Goal: Task Accomplishment & Management: Manage account settings

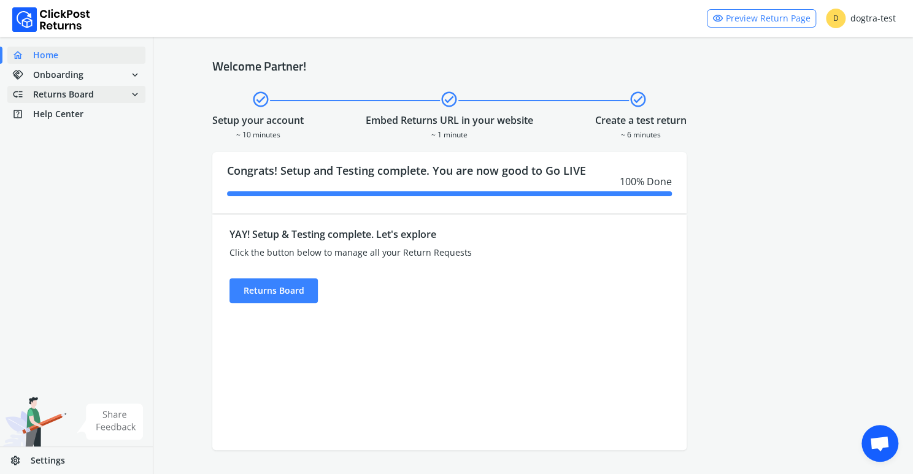
click at [77, 91] on span "Returns Board" at bounding box center [63, 94] width 61 height 12
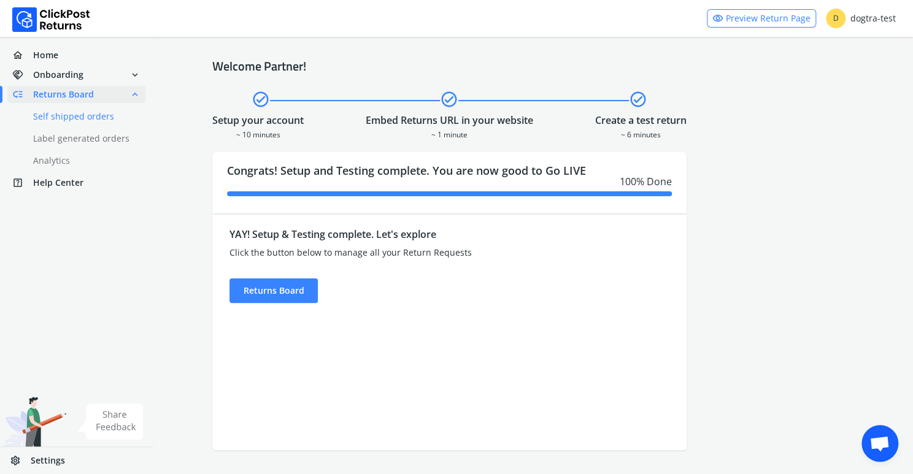
click at [79, 117] on link "done Self shipped orders" at bounding box center [83, 116] width 153 height 17
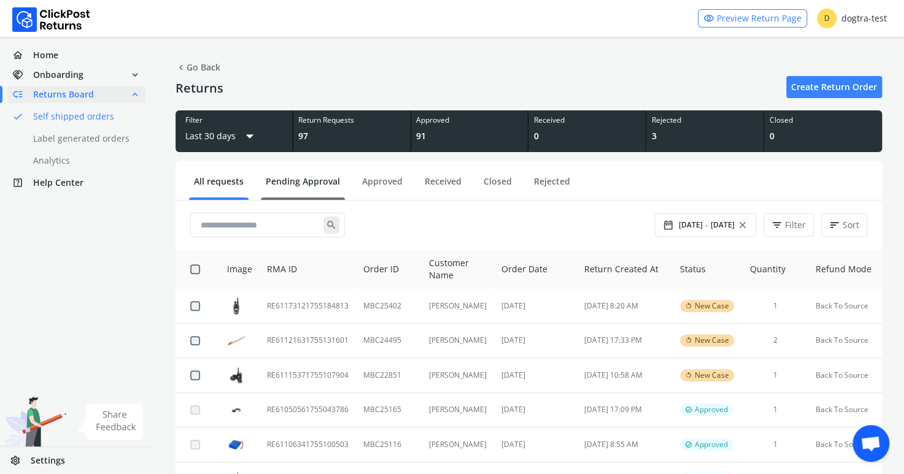
click at [314, 182] on link "Pending Approval" at bounding box center [303, 185] width 84 height 21
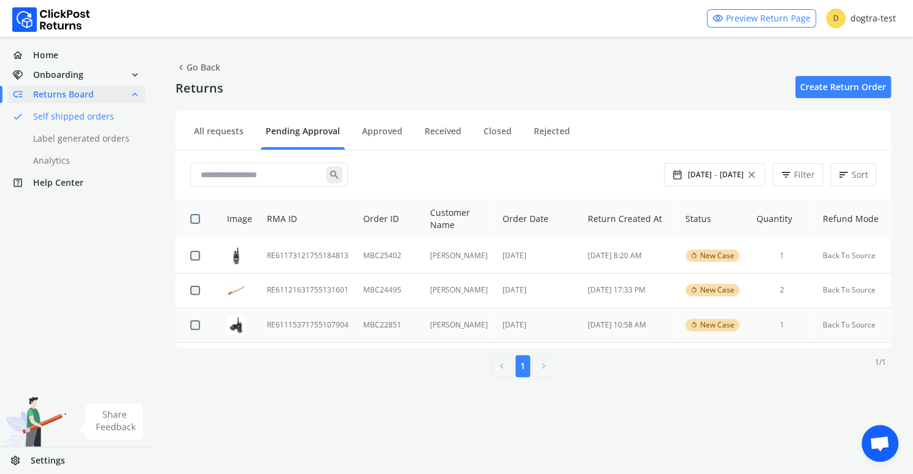
click at [290, 322] on td "RE61115371755107904" at bounding box center [308, 325] width 96 height 35
click at [307, 289] on td "RE61121631755131601" at bounding box center [308, 290] width 96 height 35
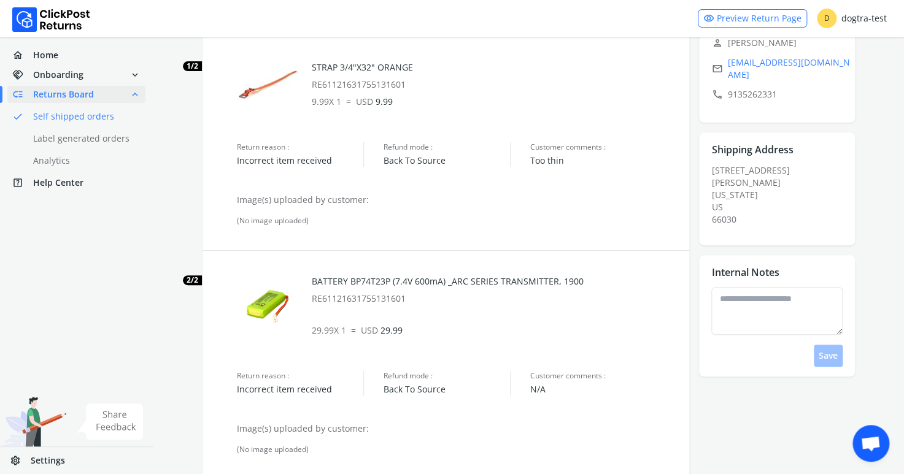
scroll to position [99, 0]
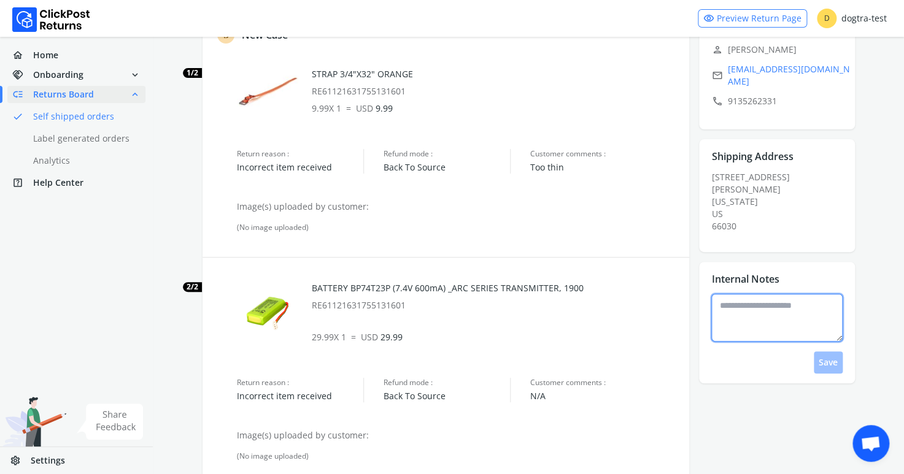
click at [769, 307] on textarea at bounding box center [776, 318] width 131 height 48
type textarea "**********"
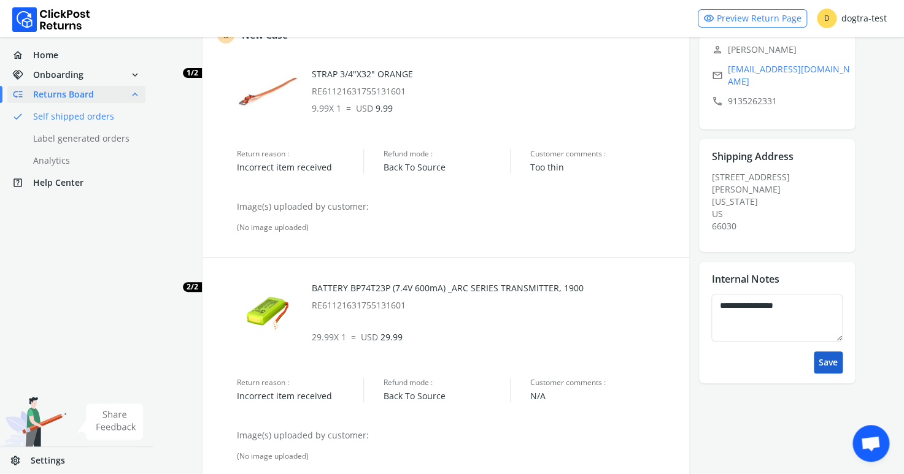
click at [830, 352] on button "Save" at bounding box center [828, 363] width 29 height 22
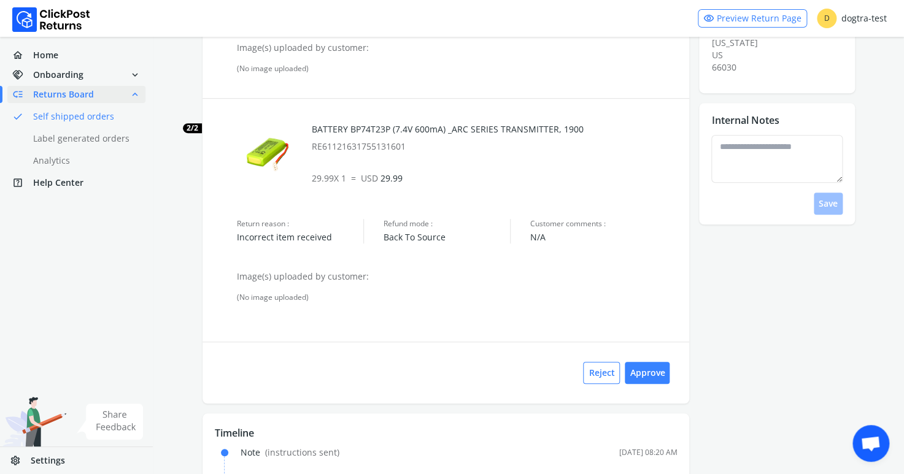
scroll to position [307, 0]
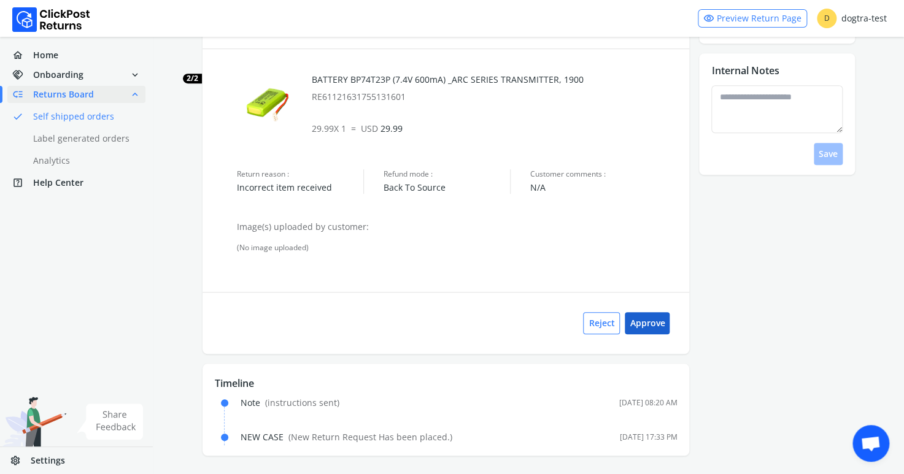
click at [652, 322] on button "Approve" at bounding box center [647, 323] width 45 height 22
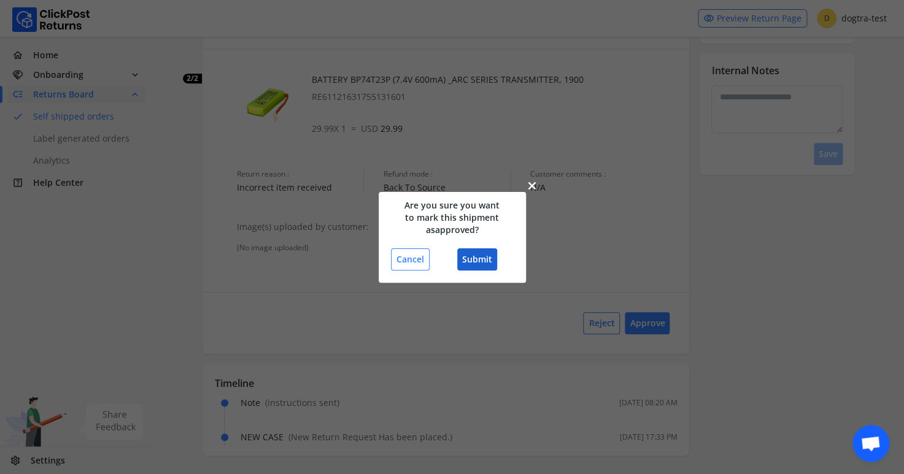
click at [481, 256] on button "Submit" at bounding box center [477, 259] width 40 height 22
click at [475, 261] on button "Submit" at bounding box center [477, 259] width 40 height 22
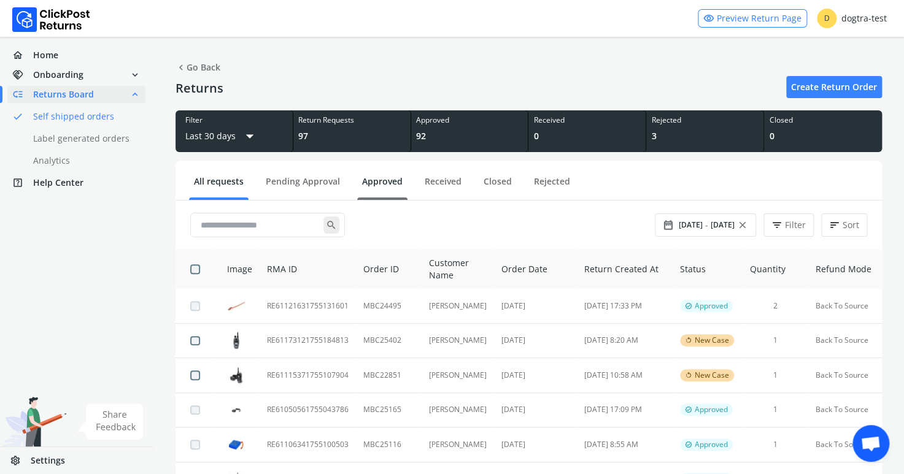
click at [371, 181] on link "Approved" at bounding box center [382, 185] width 50 height 21
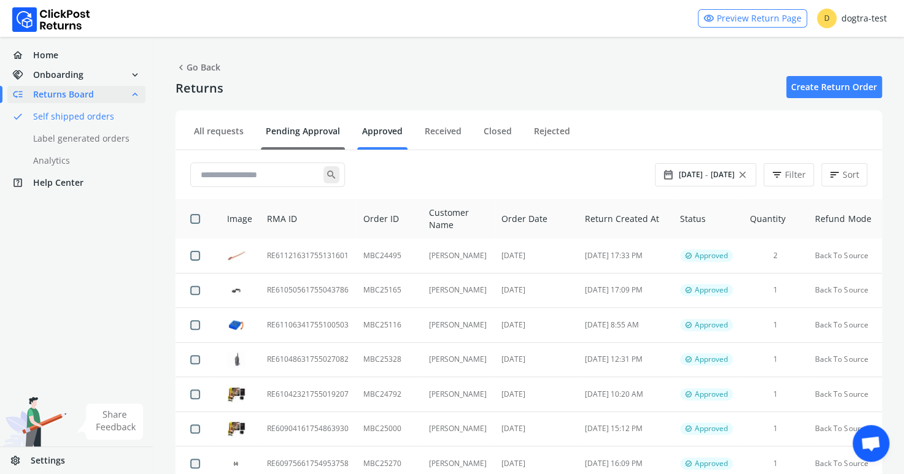
click at [298, 130] on link "Pending Approval" at bounding box center [303, 135] width 84 height 21
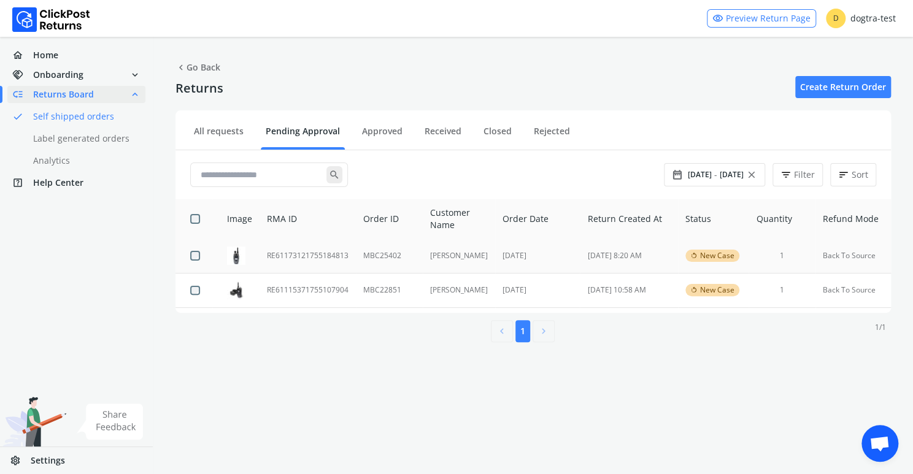
click at [294, 253] on td "RE61173121755184813" at bounding box center [308, 256] width 96 height 34
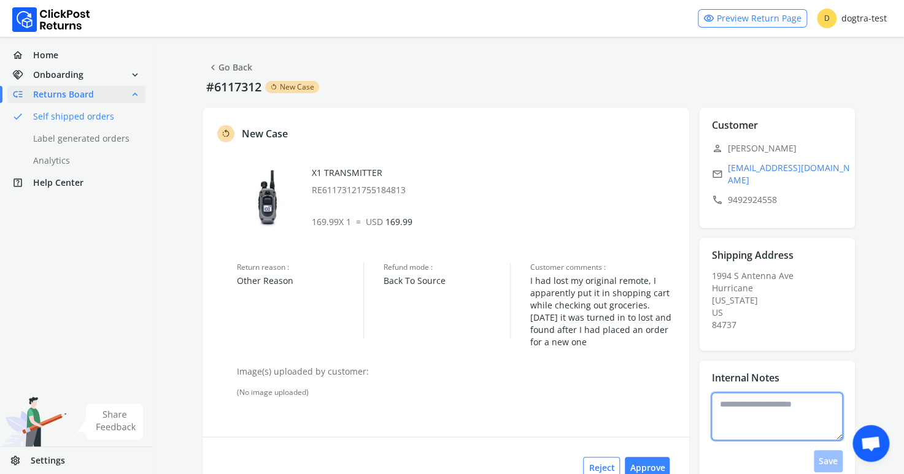
click at [735, 399] on textarea at bounding box center [776, 417] width 131 height 48
type textarea "**********"
click at [826, 450] on button "Save" at bounding box center [828, 461] width 29 height 22
click at [654, 462] on button "Approve" at bounding box center [647, 468] width 45 height 22
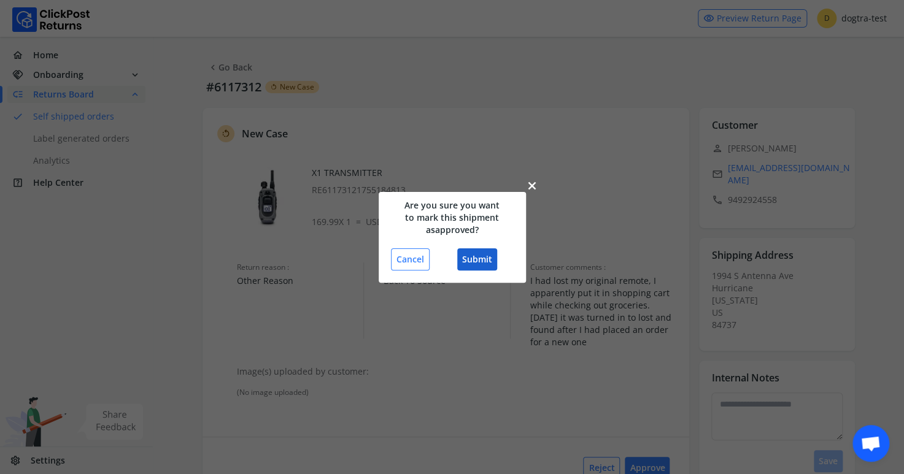
click at [469, 256] on button "Submit" at bounding box center [477, 259] width 40 height 22
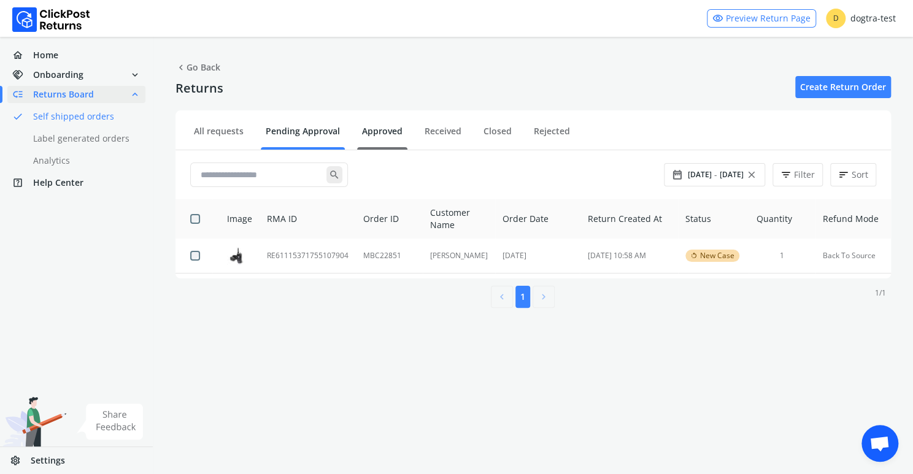
click at [390, 128] on link "Approved" at bounding box center [382, 135] width 50 height 21
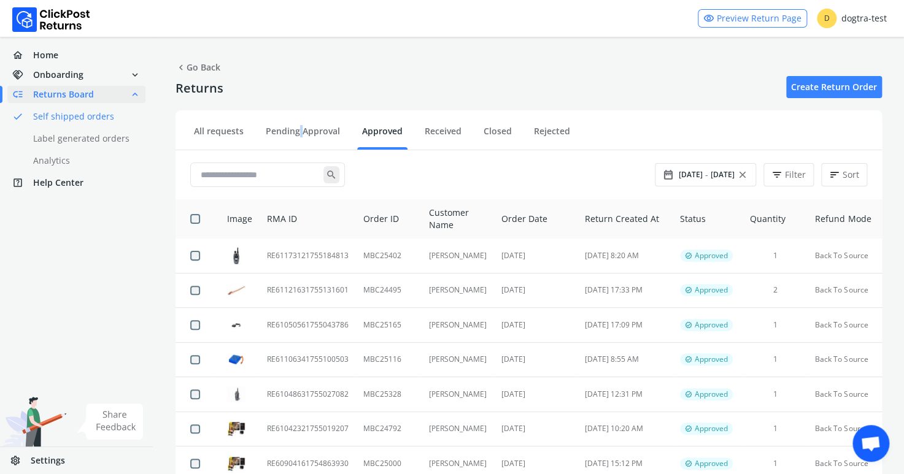
click at [300, 124] on ul "All requests Pending Approval Approved Received Closed Rejected" at bounding box center [528, 132] width 706 height 35
click at [283, 131] on link "Pending Approval" at bounding box center [303, 135] width 84 height 21
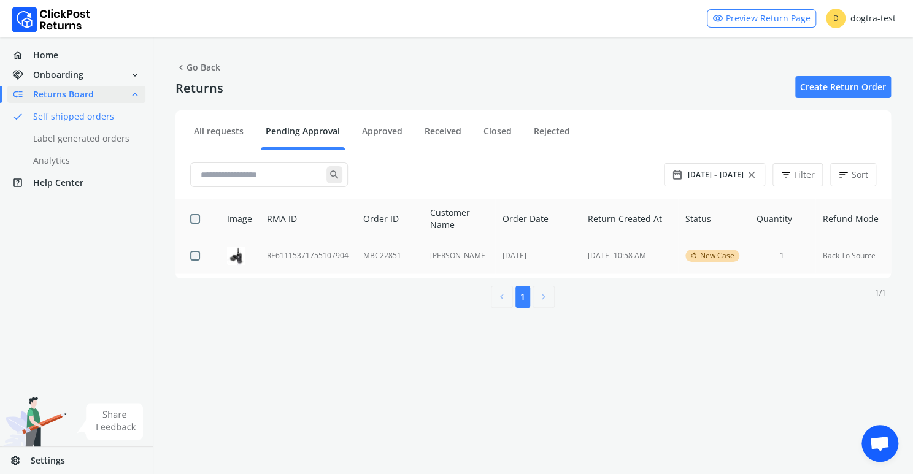
click at [295, 252] on td "RE61115371755107904" at bounding box center [308, 256] width 96 height 34
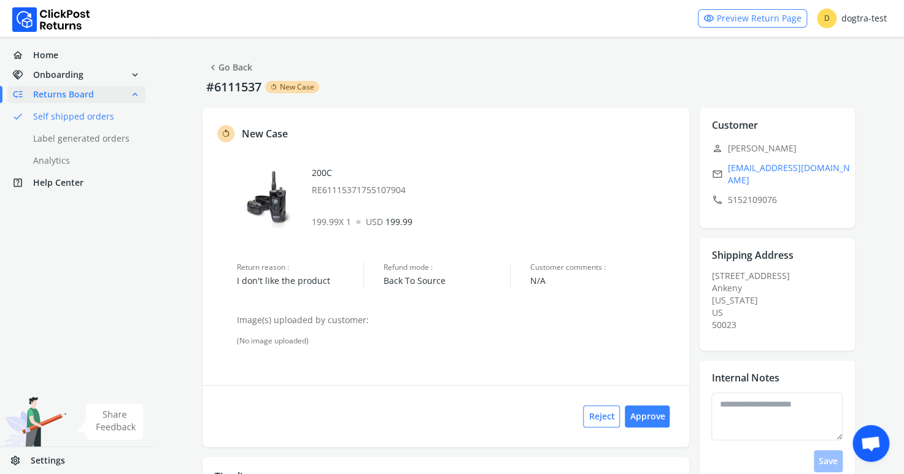
click at [234, 67] on link "chevron_left Go Back" at bounding box center [229, 67] width 45 height 17
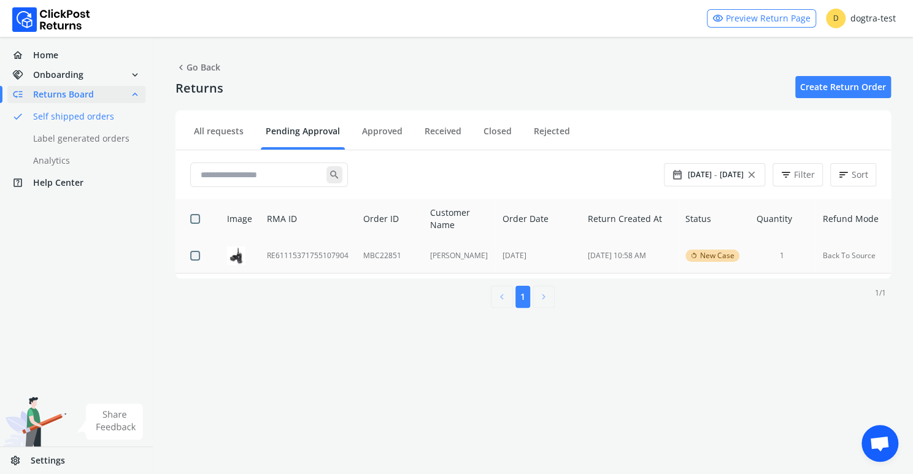
click at [311, 255] on td "RE61115371755107904" at bounding box center [308, 256] width 96 height 34
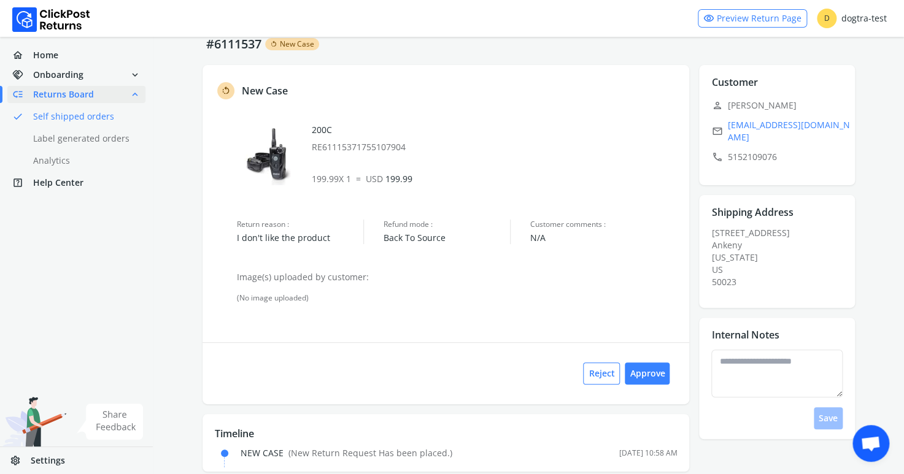
scroll to position [60, 0]
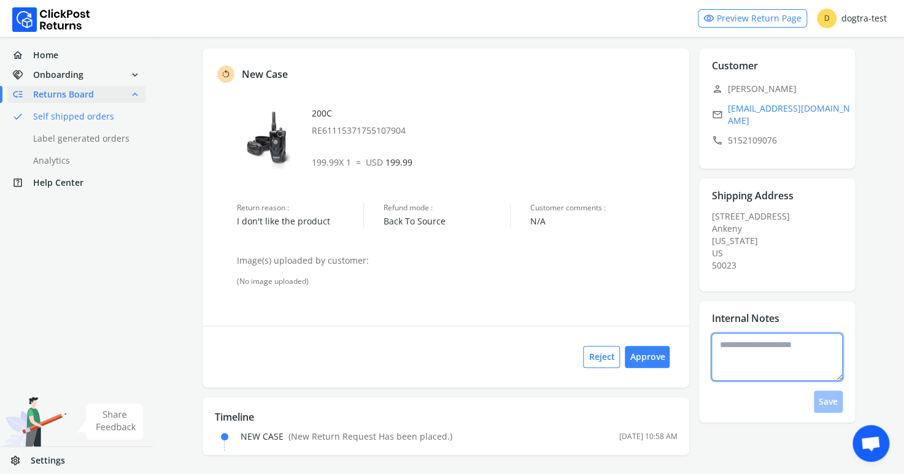
click at [769, 353] on textarea at bounding box center [776, 357] width 131 height 48
type textarea "**********"
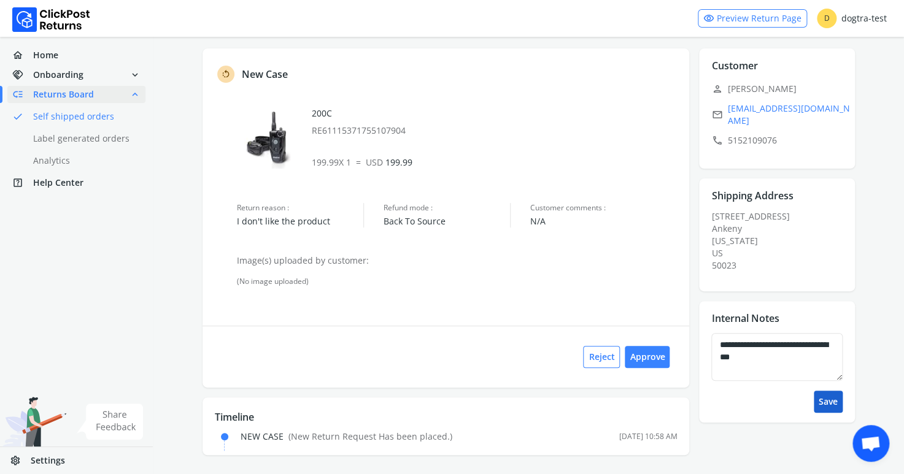
click at [831, 393] on button "Save" at bounding box center [828, 402] width 29 height 22
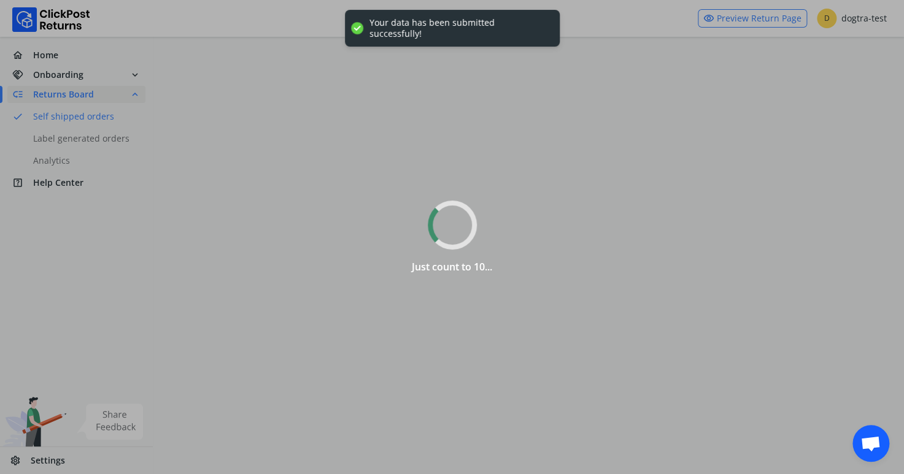
scroll to position [0, 0]
